Goal: Information Seeking & Learning: Learn about a topic

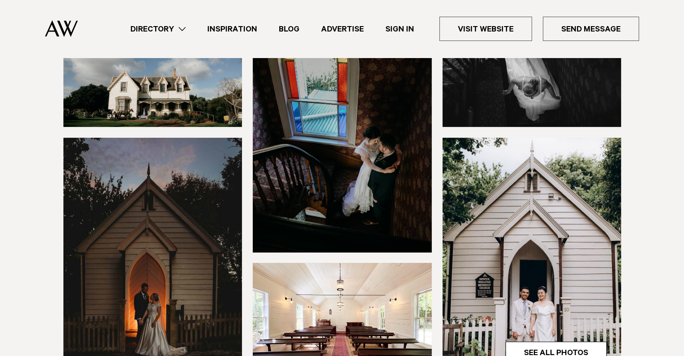
scroll to position [299, 0]
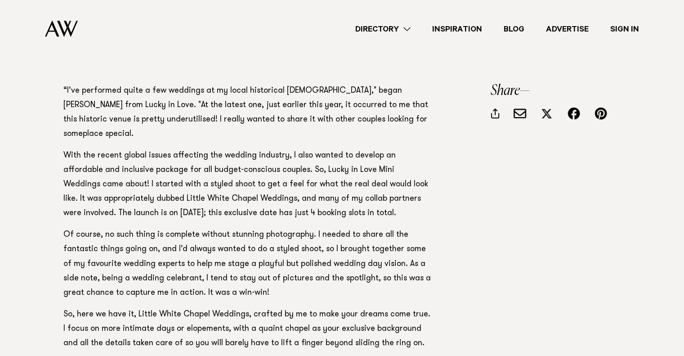
scroll to position [449, 0]
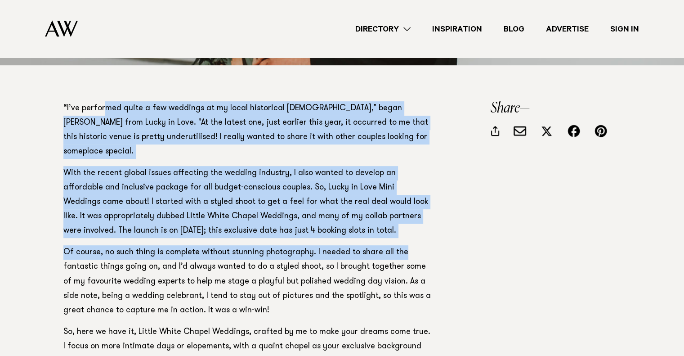
drag, startPoint x: 102, startPoint y: 106, endPoint x: 409, endPoint y: 225, distance: 329.3
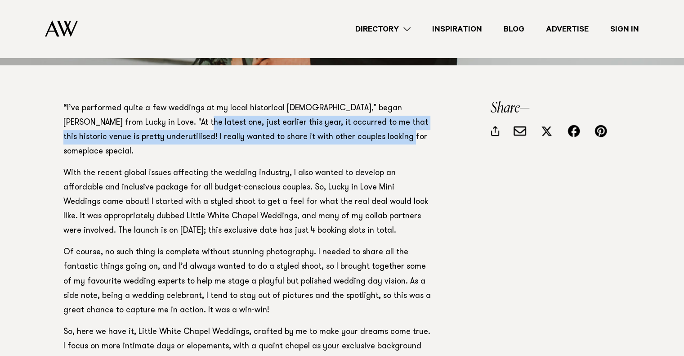
drag, startPoint x: 153, startPoint y: 121, endPoint x: 398, endPoint y: 140, distance: 245.7
click at [398, 140] on p "“I’ve performed quite a few weddings at my local historical church," began Kim …" at bounding box center [247, 130] width 369 height 58
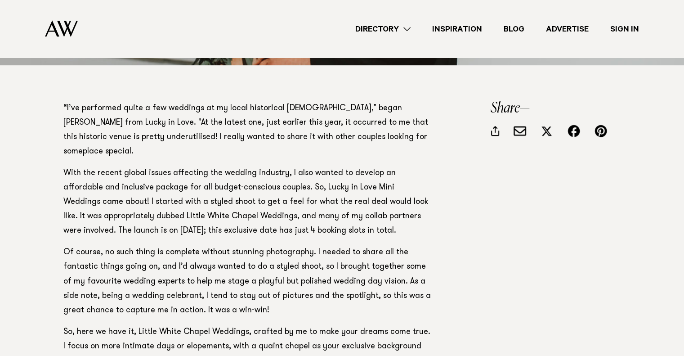
drag, startPoint x: 62, startPoint y: 157, endPoint x: 390, endPoint y: 213, distance: 332.4
click at [390, 213] on p "With the recent global issues affecting the wedding industry, I also wanted to …" at bounding box center [247, 202] width 369 height 72
drag, startPoint x: 288, startPoint y: 156, endPoint x: 406, endPoint y: 222, distance: 135.8
click at [406, 222] on p "With the recent global issues affecting the wedding industry, I also wanted to …" at bounding box center [247, 202] width 369 height 72
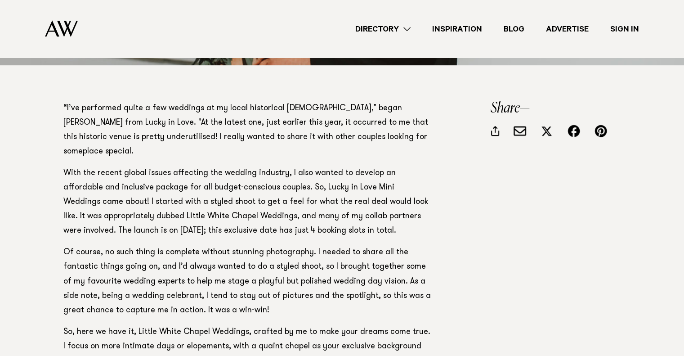
click at [406, 222] on p "With the recent global issues affecting the wedding industry, I also wanted to …" at bounding box center [247, 202] width 369 height 72
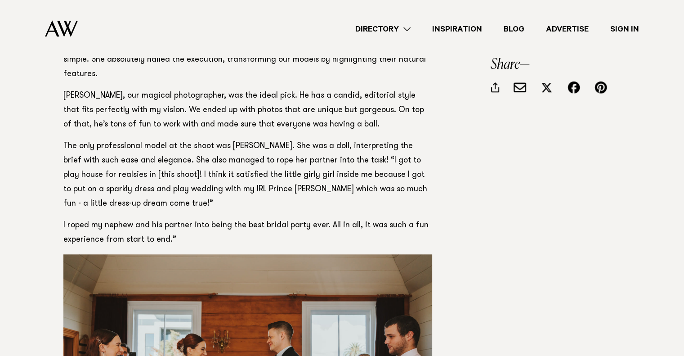
scroll to position [899, 0]
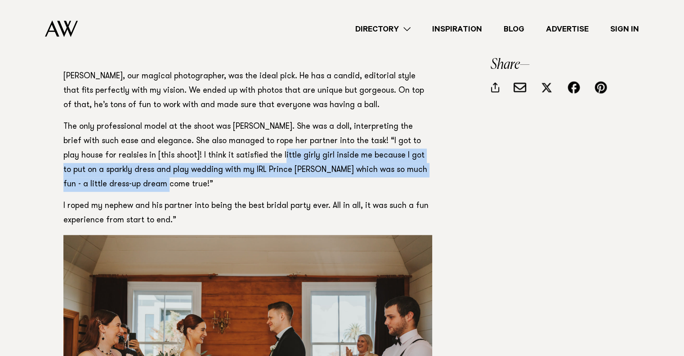
drag, startPoint x: 243, startPoint y: 132, endPoint x: 422, endPoint y: 151, distance: 180.8
click at [422, 151] on p "The only professional model at the shoot was Eleanor. She was a doll, interpret…" at bounding box center [247, 156] width 369 height 72
click at [423, 151] on p "The only professional model at the shoot was Eleanor. She was a doll, interpret…" at bounding box center [247, 156] width 369 height 72
click at [409, 157] on p "The only professional model at the shoot was Eleanor. She was a doll, interpret…" at bounding box center [247, 156] width 369 height 72
click at [375, 157] on p "The only professional model at the shoot was Eleanor. She was a doll, interpret…" at bounding box center [247, 156] width 369 height 72
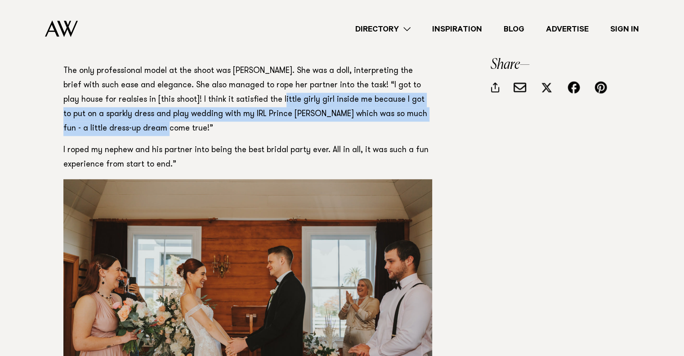
scroll to position [973, 0]
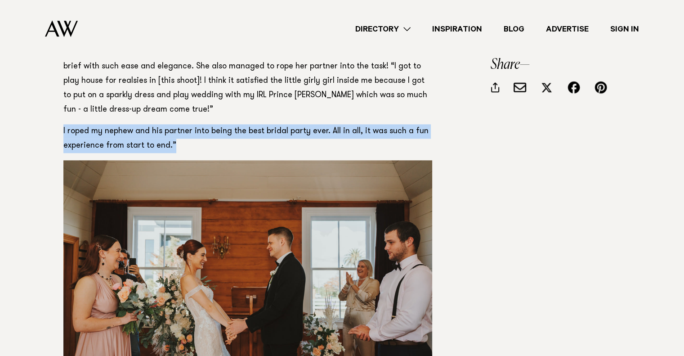
drag, startPoint x: 65, startPoint y: 104, endPoint x: 191, endPoint y: 118, distance: 127.1
click at [191, 124] on p "I roped my nephew and his partner into being the best bridal party ever. All in…" at bounding box center [247, 138] width 369 height 29
drag, startPoint x: 199, startPoint y: 98, endPoint x: 292, endPoint y: 119, distance: 94.9
click at [292, 124] on p "I roped my nephew and his partner into being the best bridal party ever. All in…" at bounding box center [247, 138] width 369 height 29
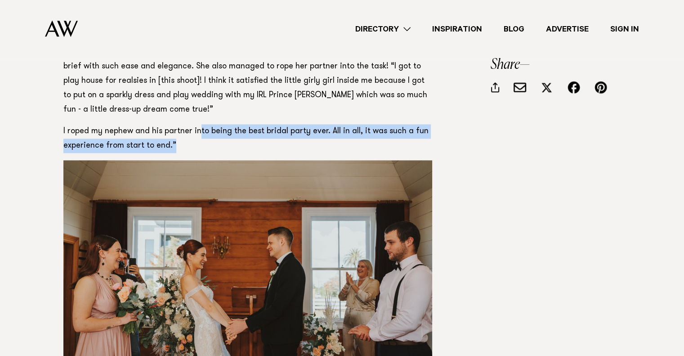
click at [292, 124] on p "I roped my nephew and his partner into being the best bridal party ever. All in…" at bounding box center [247, 138] width 369 height 29
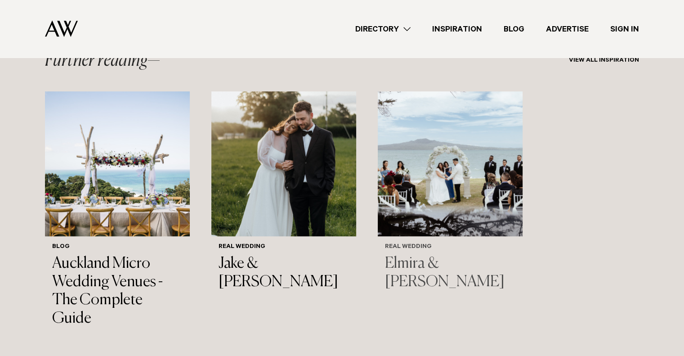
scroll to position [3820, 0]
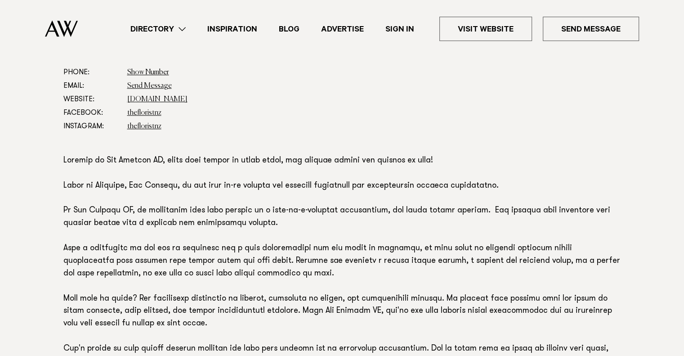
scroll to position [674, 0]
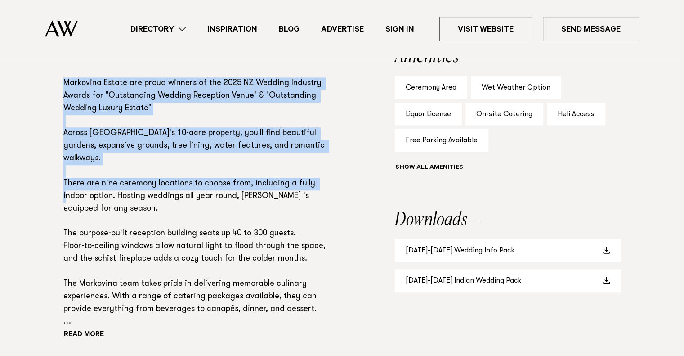
scroll to position [674, 0]
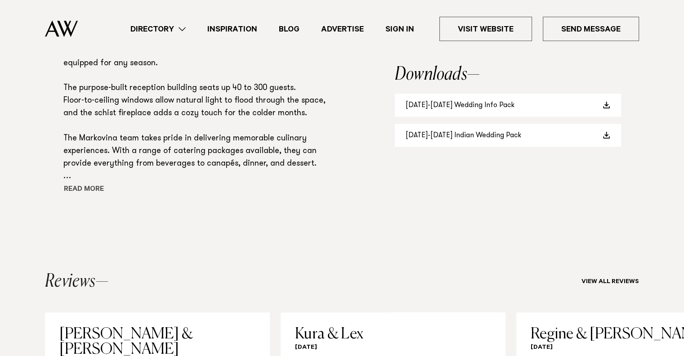
click at [93, 190] on button "Read more" at bounding box center [103, 189] width 81 height 13
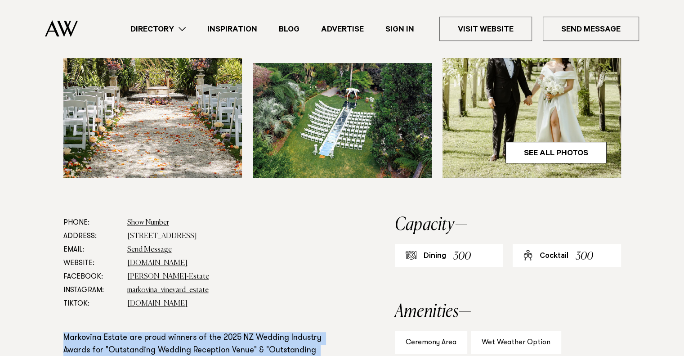
scroll to position [374, 0]
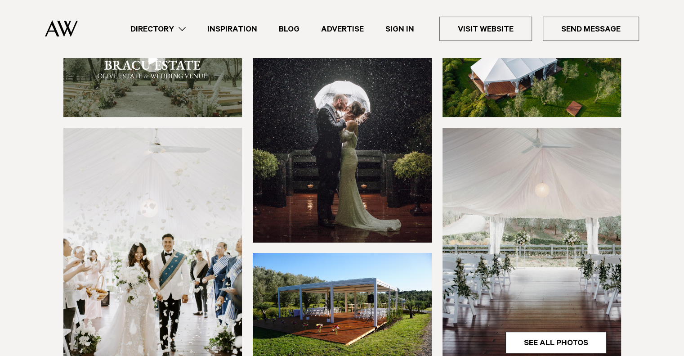
scroll to position [374, 0]
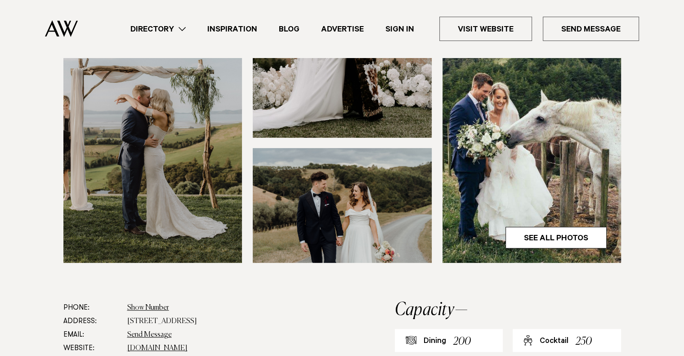
scroll to position [225, 0]
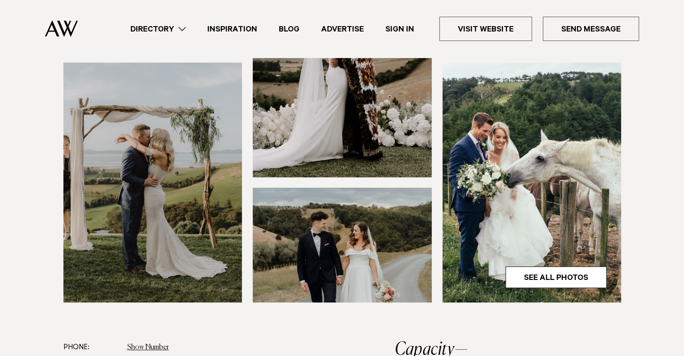
click at [187, 141] on img at bounding box center [152, 182] width 179 height 240
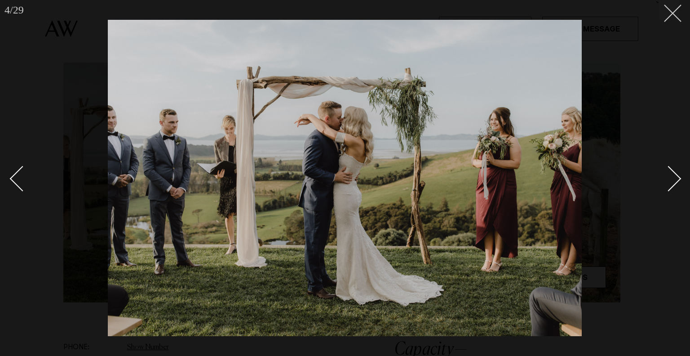
click at [665, 9] on icon at bounding box center [669, 9] width 11 height 11
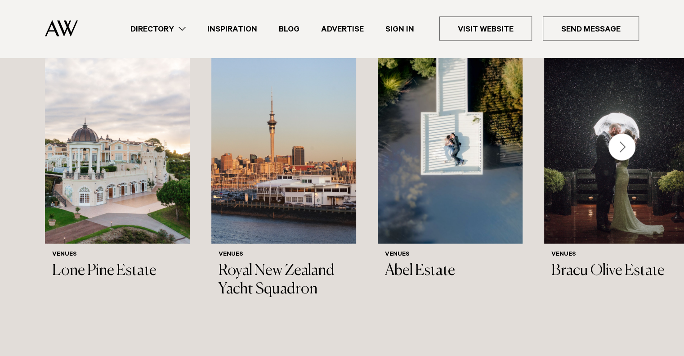
scroll to position [1723, 0]
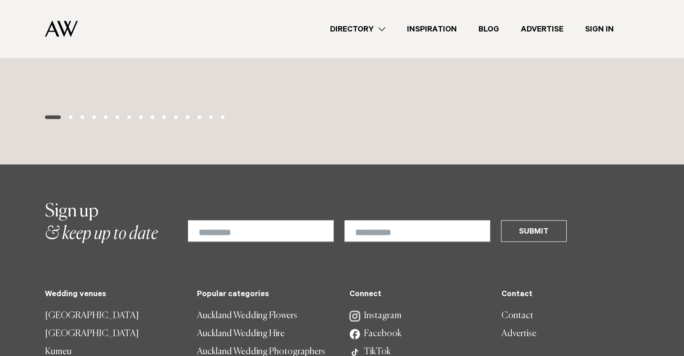
scroll to position [1348, 0]
